Goal: Use online tool/utility: Utilize a website feature to perform a specific function

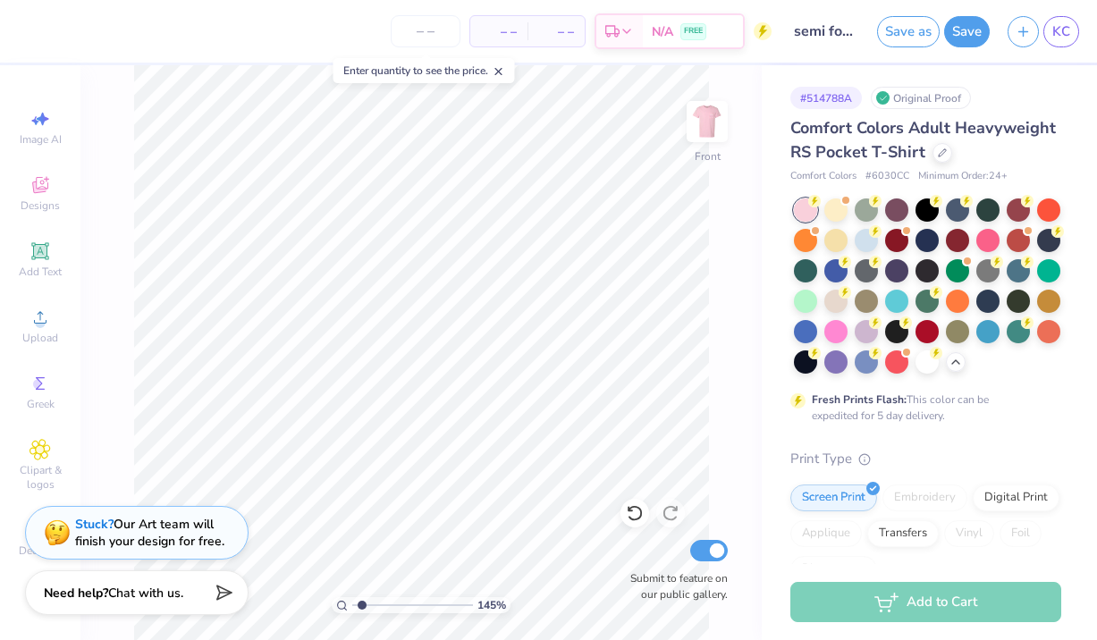
click at [900, 35] on button "Save as" at bounding box center [908, 31] width 63 height 31
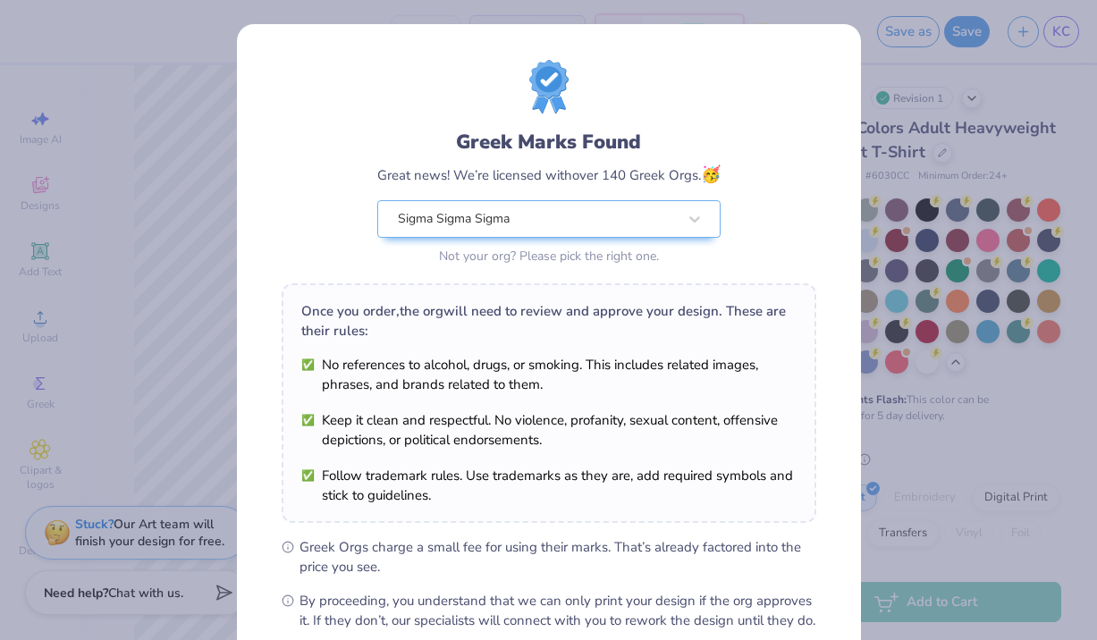
scroll to position [197, 0]
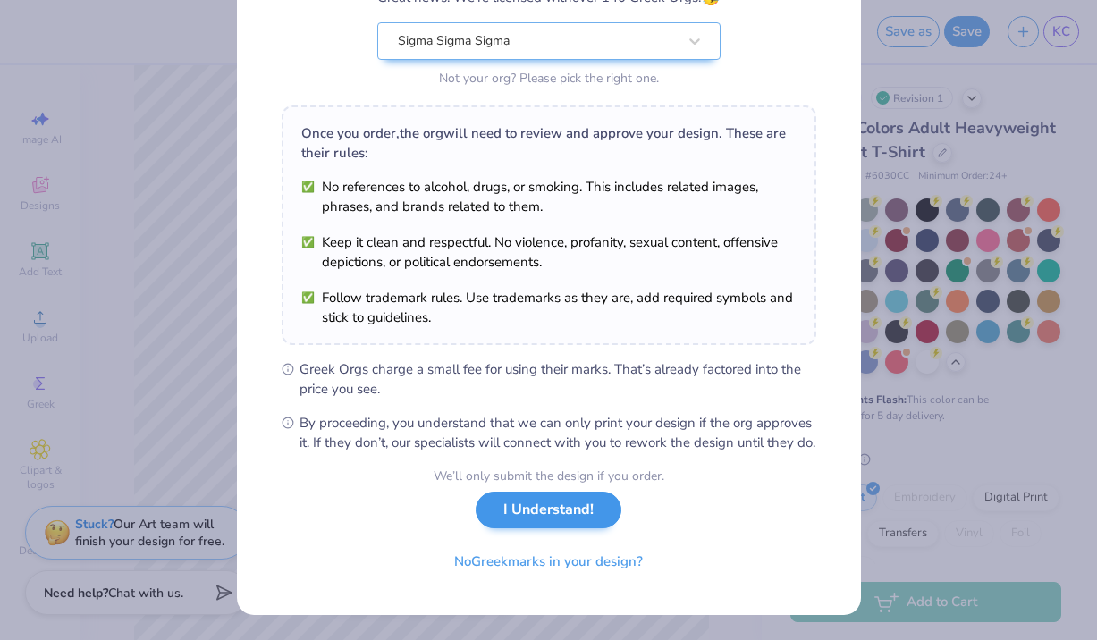
click at [562, 514] on button "I Understand!" at bounding box center [549, 510] width 146 height 37
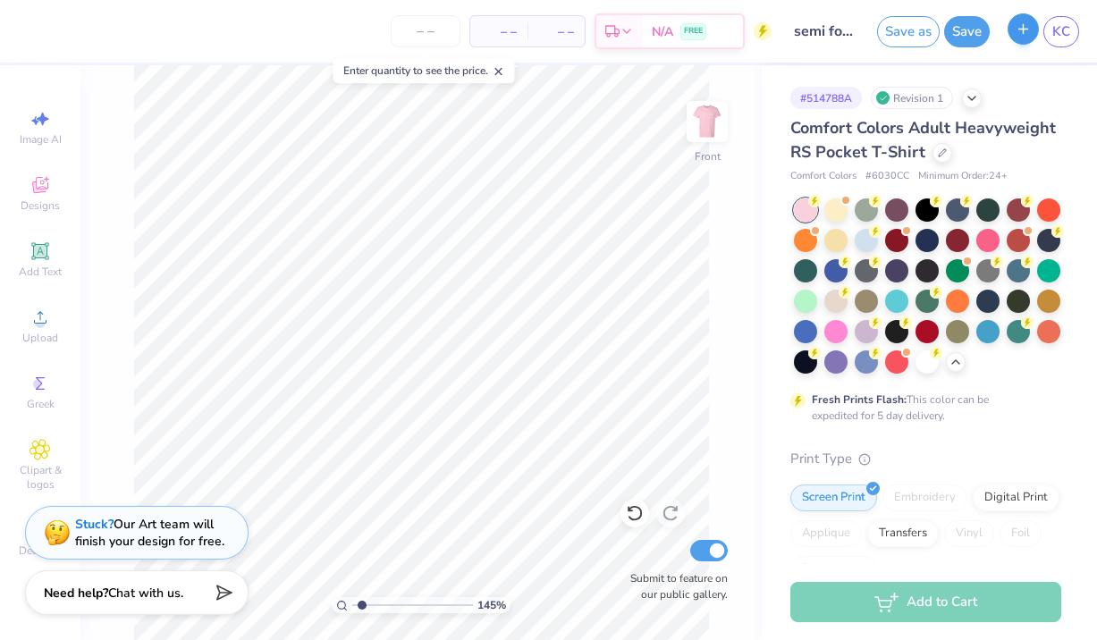
click at [1032, 31] on button "button" at bounding box center [1023, 28] width 31 height 31
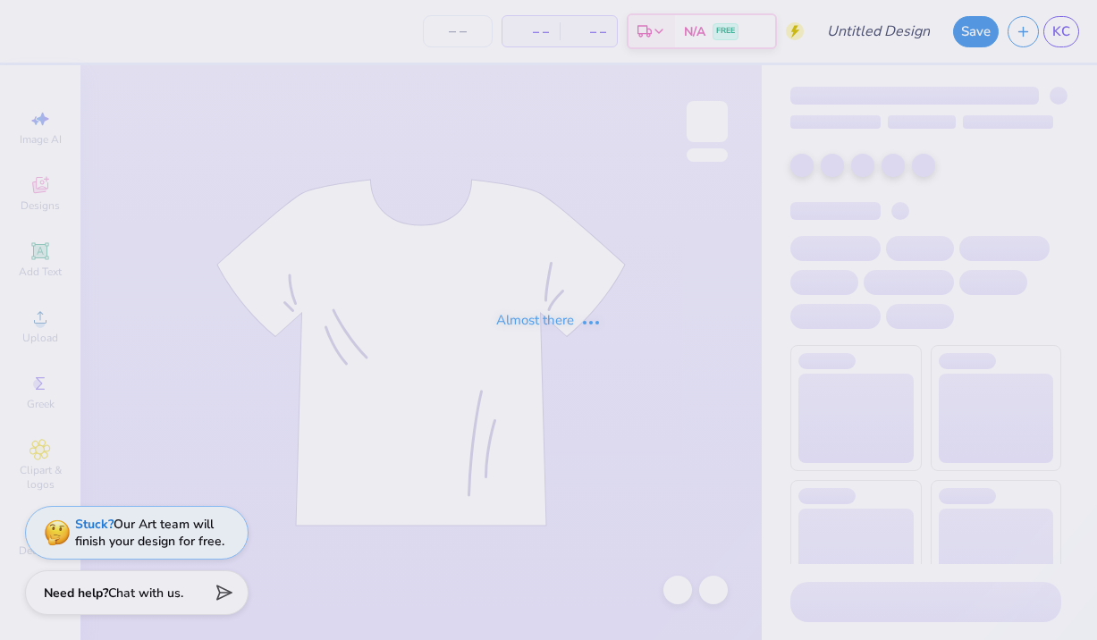
type input "semi formal mock 2"
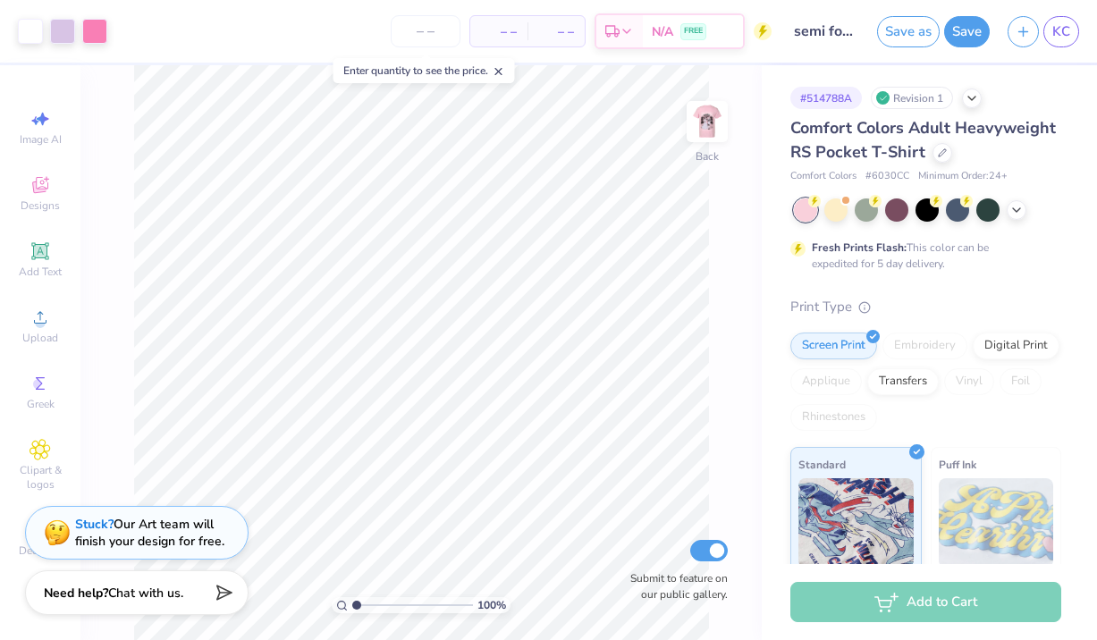
click at [917, 96] on div "Revision 1" at bounding box center [912, 98] width 82 height 22
click at [974, 100] on icon at bounding box center [972, 96] width 14 height 14
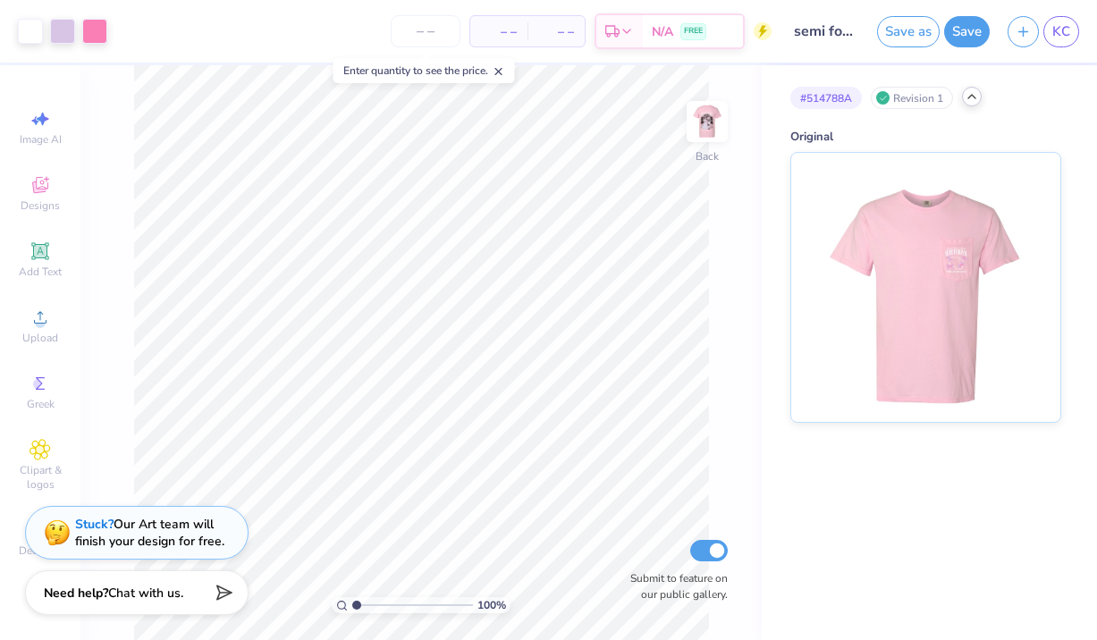
click at [971, 97] on polyline at bounding box center [971, 97] width 7 height 4
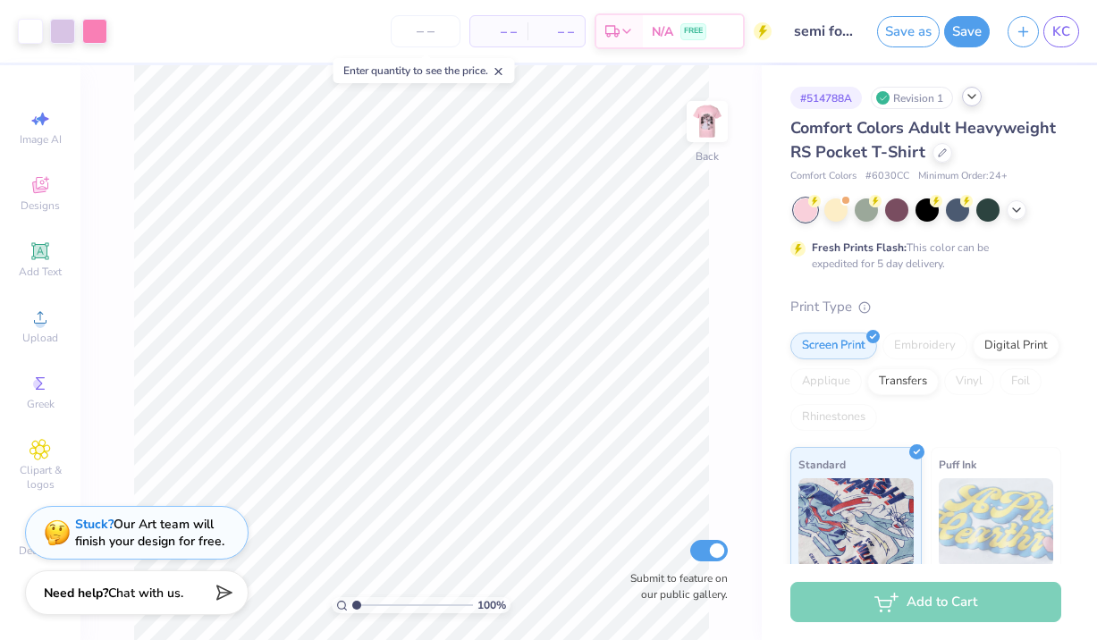
click at [977, 102] on icon at bounding box center [972, 96] width 14 height 14
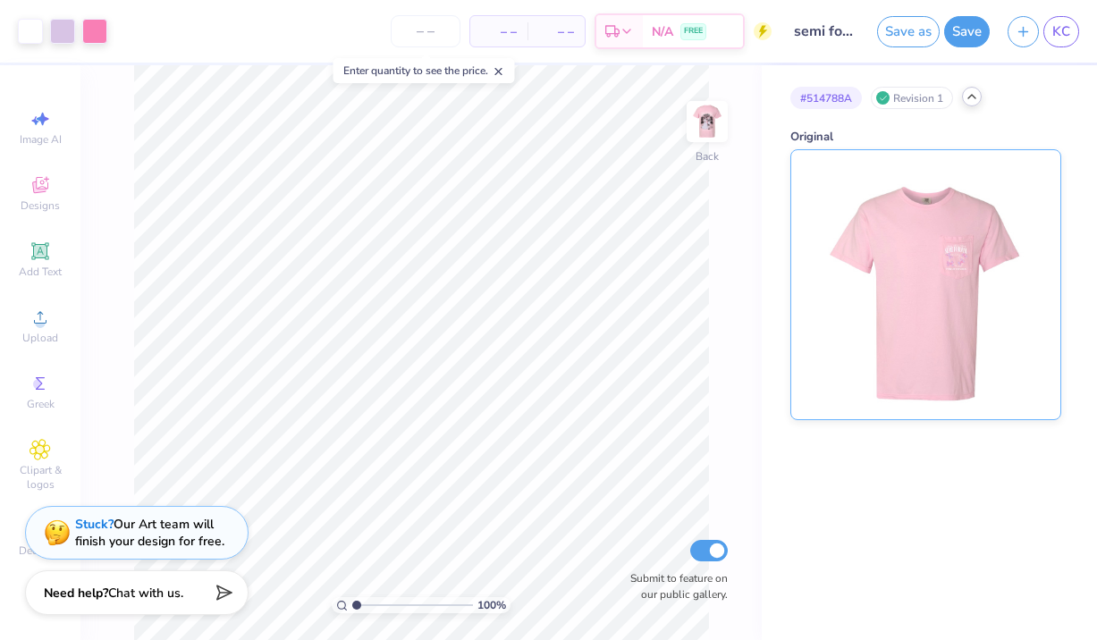
click at [917, 283] on img at bounding box center [926, 284] width 222 height 269
click at [713, 135] on img at bounding box center [708, 122] width 72 height 72
click at [967, 103] on icon at bounding box center [972, 96] width 14 height 14
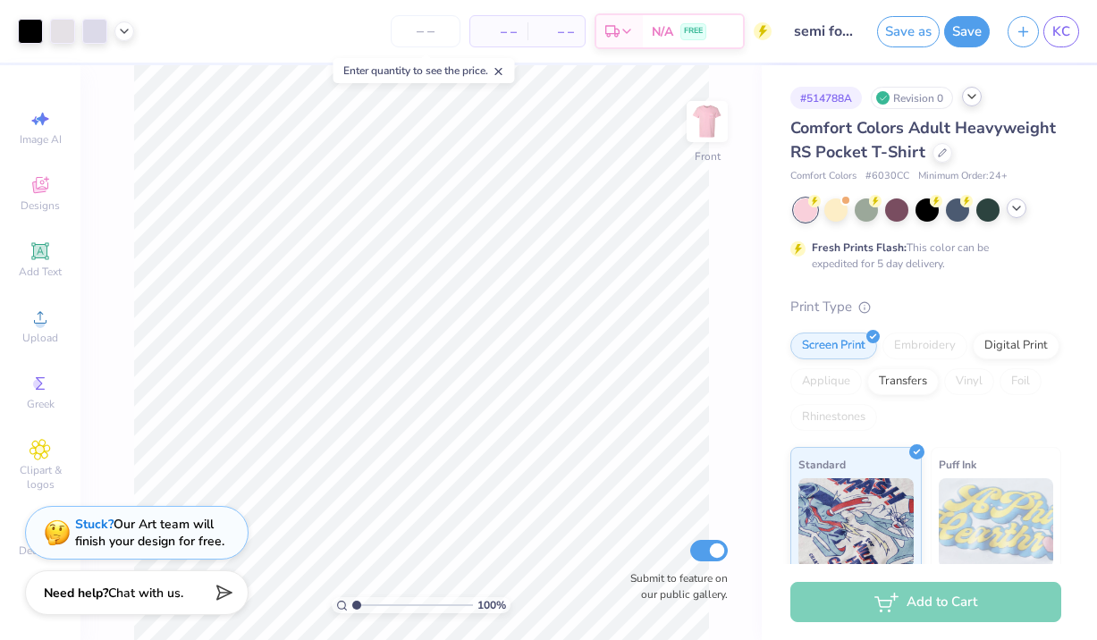
click at [1018, 215] on div at bounding box center [1017, 209] width 20 height 20
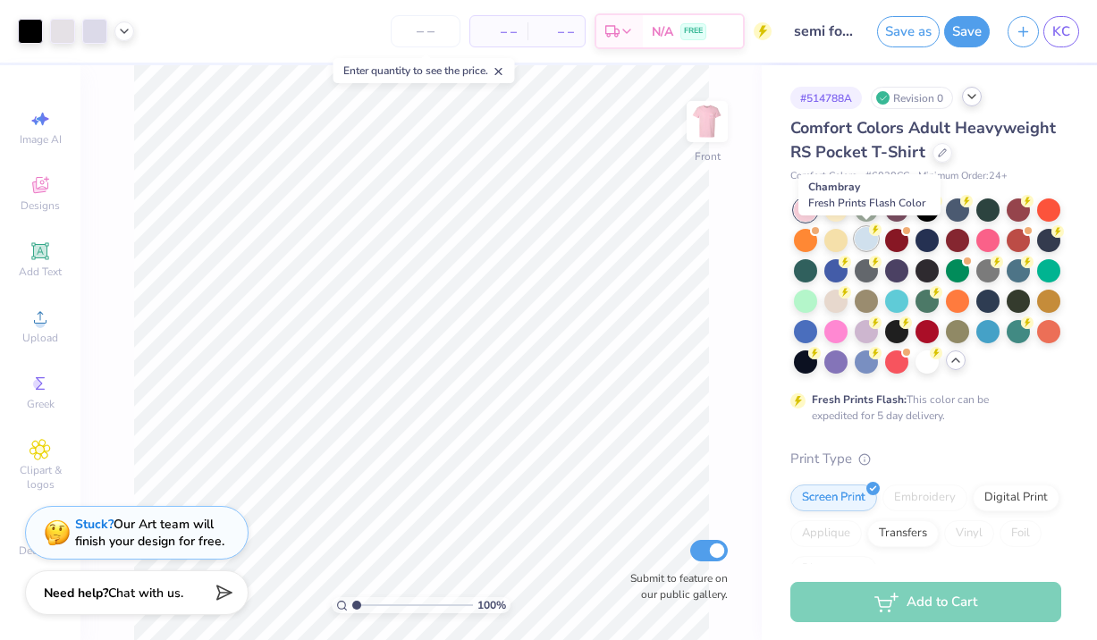
click at [867, 238] on div at bounding box center [866, 238] width 23 height 23
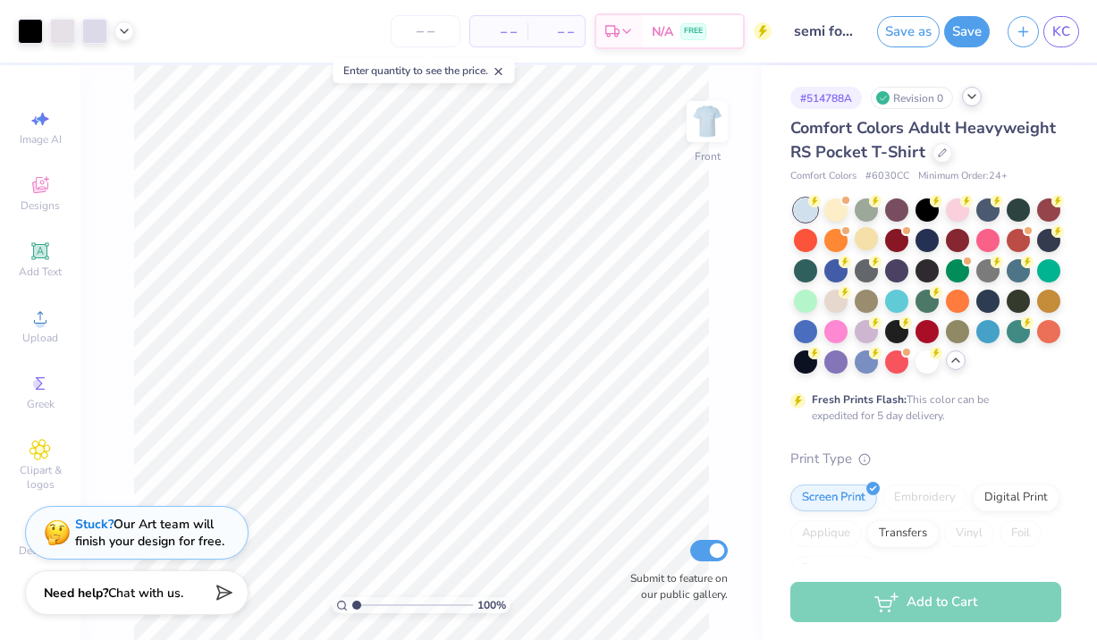
click at [977, 108] on div "# 514788A Revision 0" at bounding box center [925, 98] width 271 height 22
click at [977, 97] on icon at bounding box center [972, 96] width 14 height 14
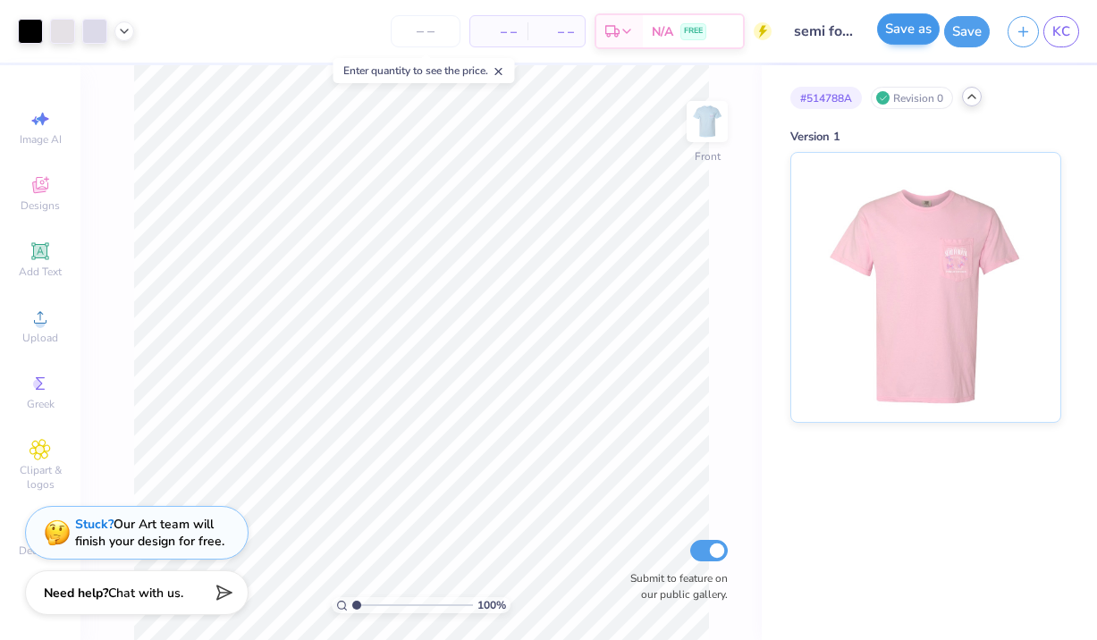
click at [909, 26] on button "Save as" at bounding box center [908, 28] width 63 height 31
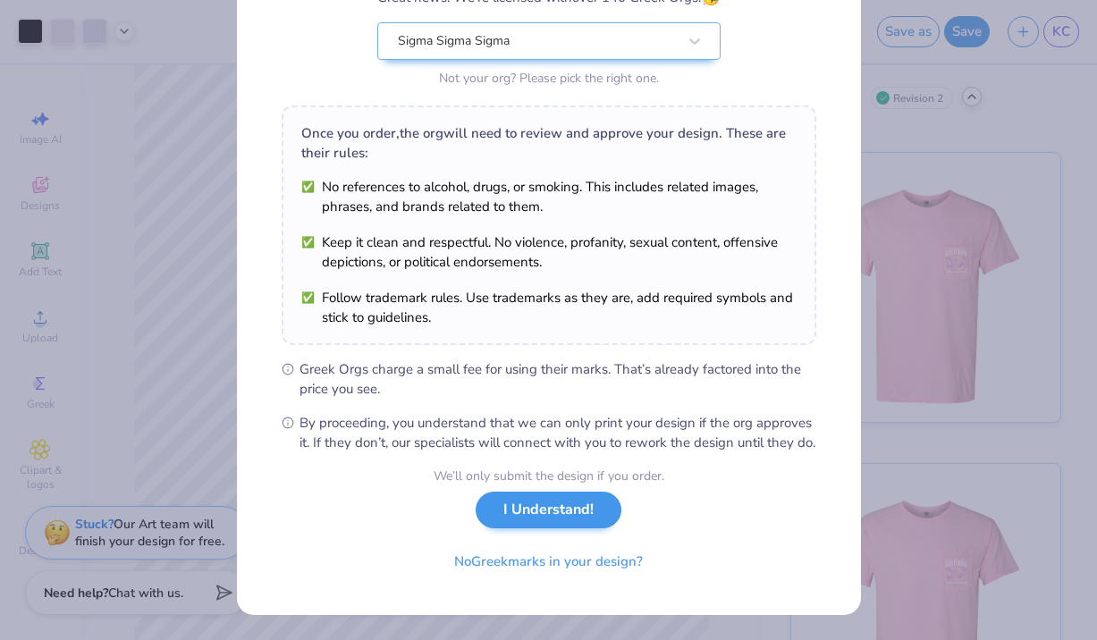
scroll to position [197, 0]
click at [533, 510] on button "I Understand!" at bounding box center [549, 510] width 146 height 37
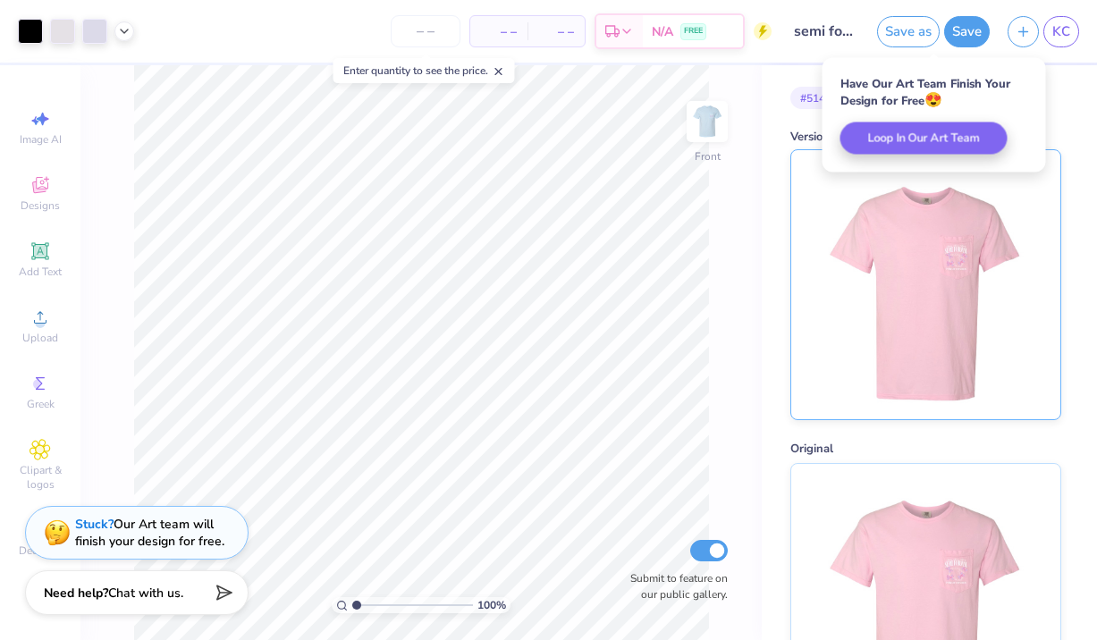
click at [939, 283] on img at bounding box center [926, 284] width 222 height 269
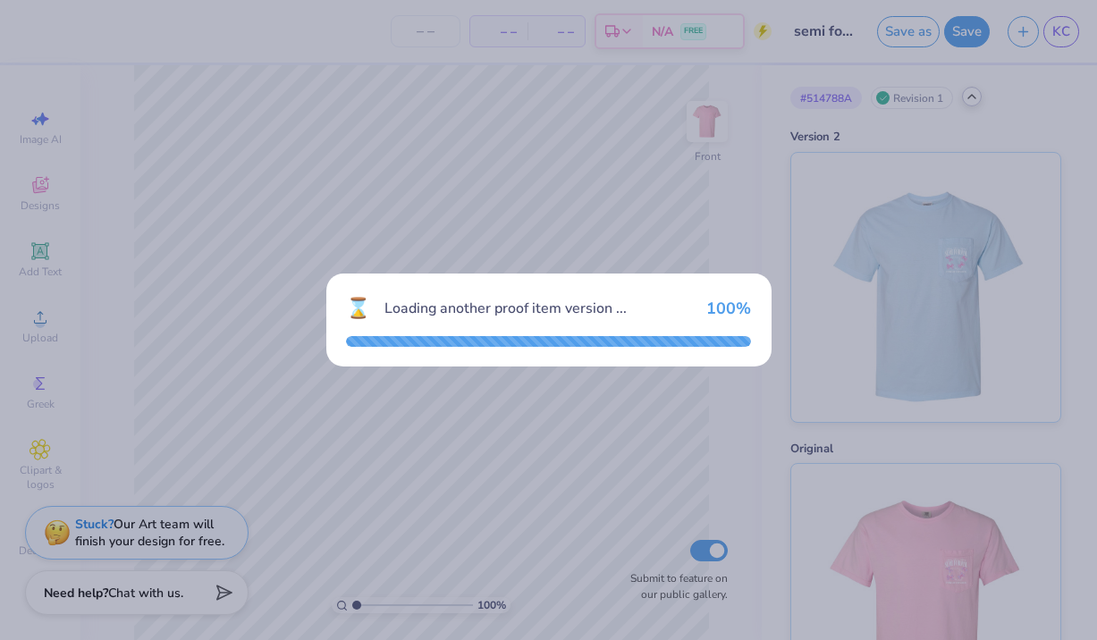
click at [600, 472] on div "⌛ Loading another proof item version ... 100 %" at bounding box center [548, 320] width 1097 height 640
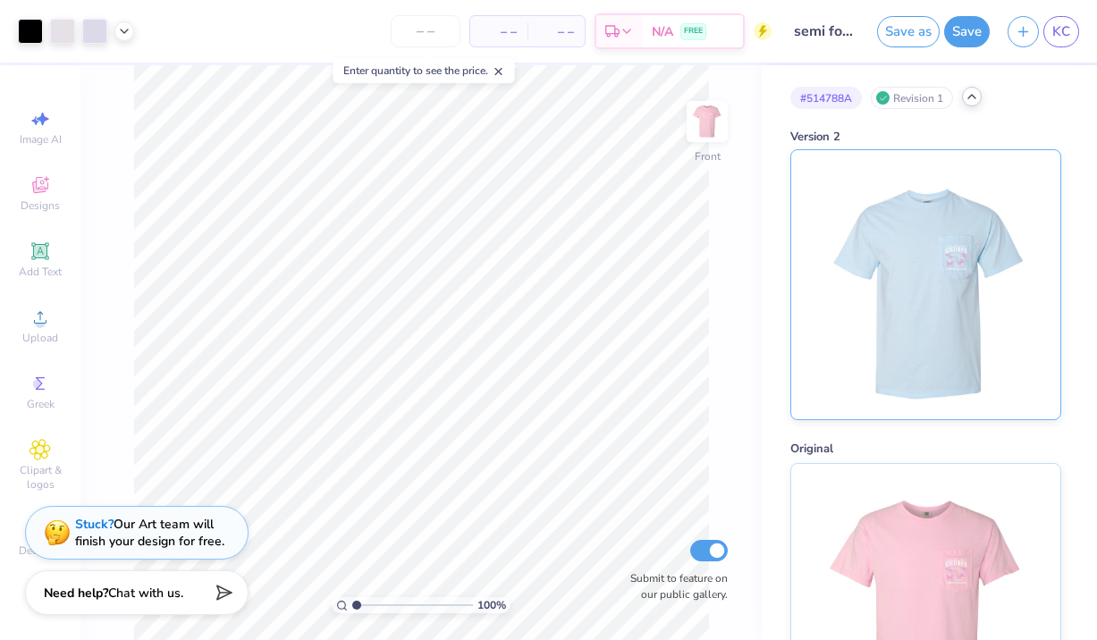
click at [871, 319] on img at bounding box center [926, 284] width 222 height 269
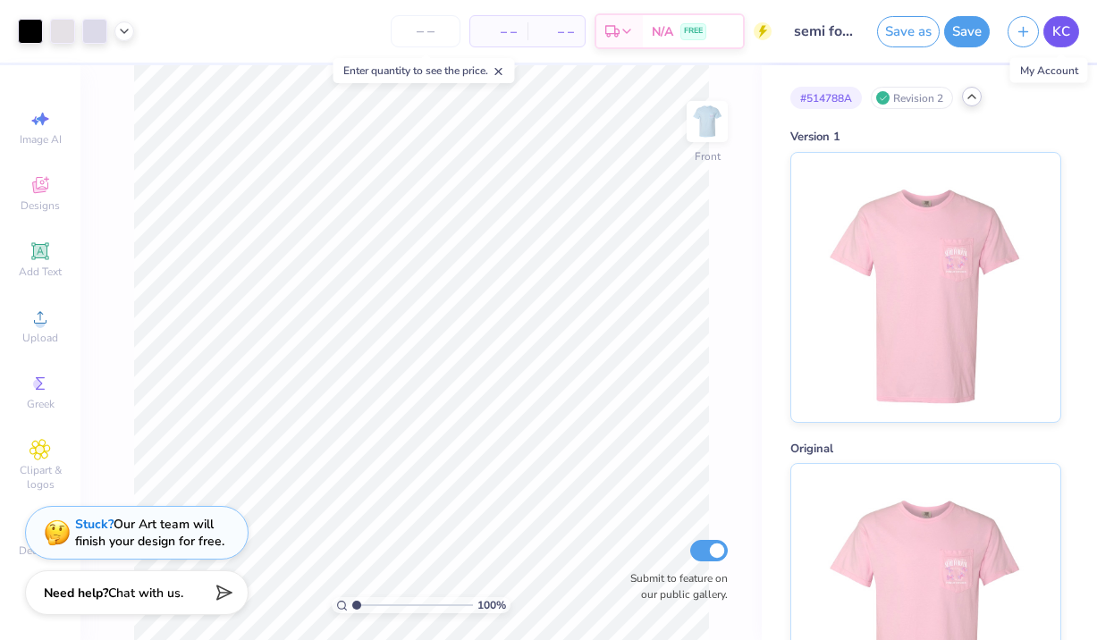
click at [1061, 35] on span "KC" at bounding box center [1062, 31] width 18 height 21
